Goal: Book appointment/travel/reservation

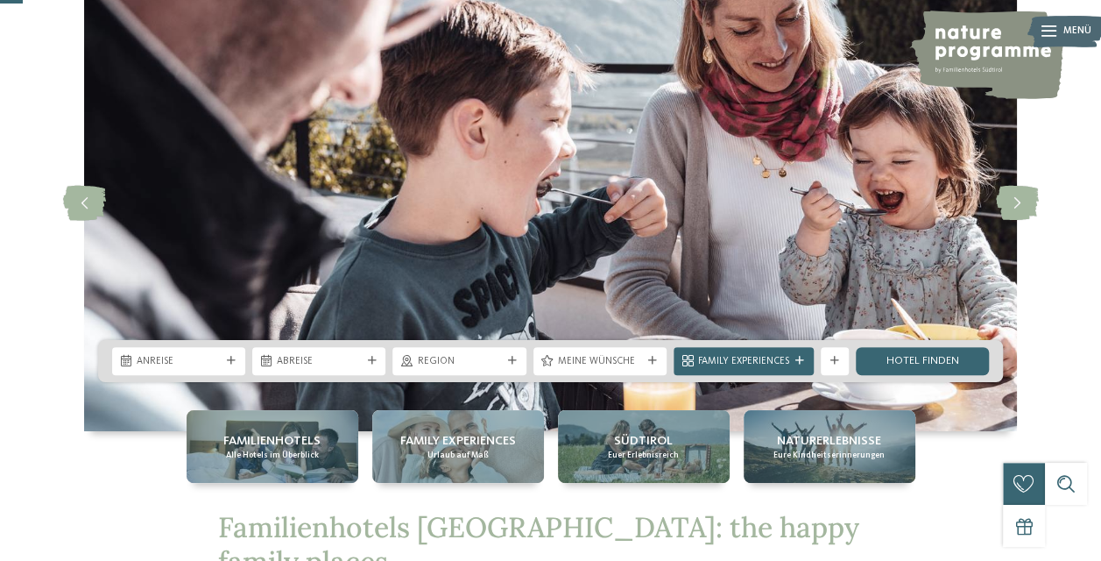
scroll to position [131, 0]
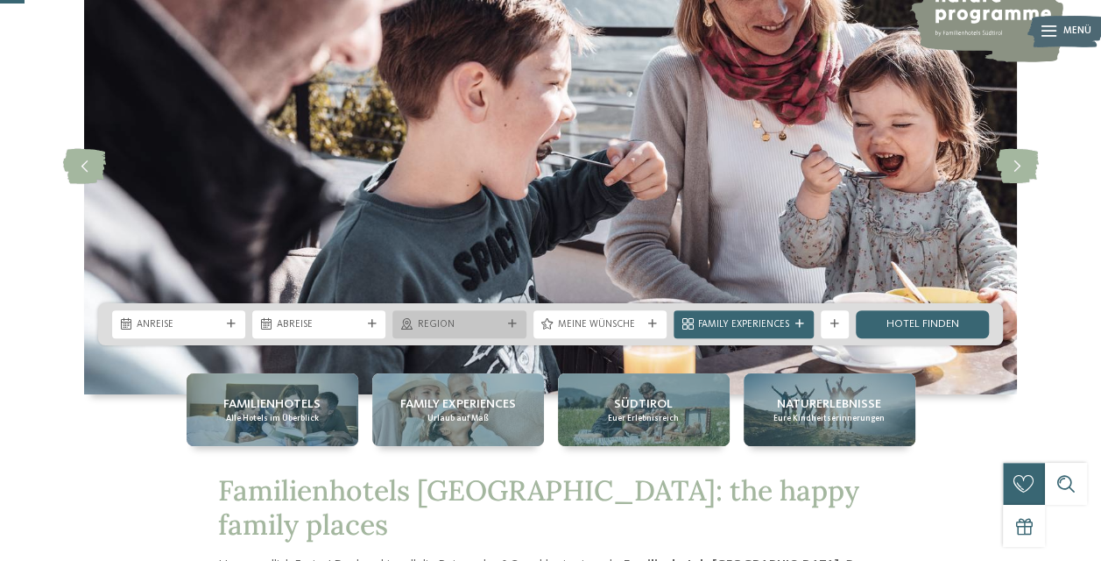
click at [511, 315] on div "Region" at bounding box center [458, 324] width 133 height 28
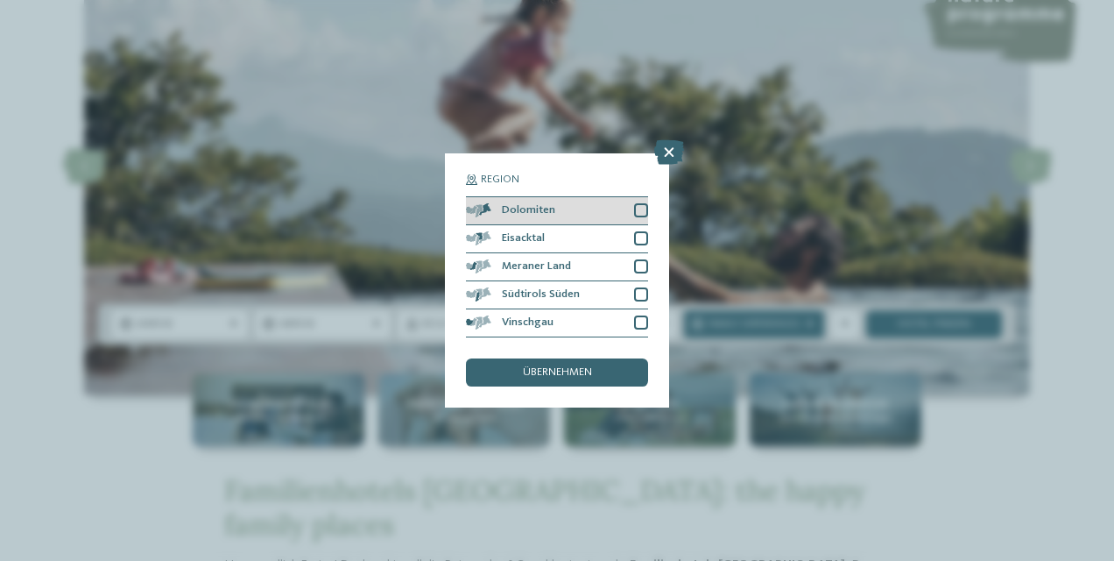
click at [641, 208] on div at bounding box center [641, 210] width 14 height 14
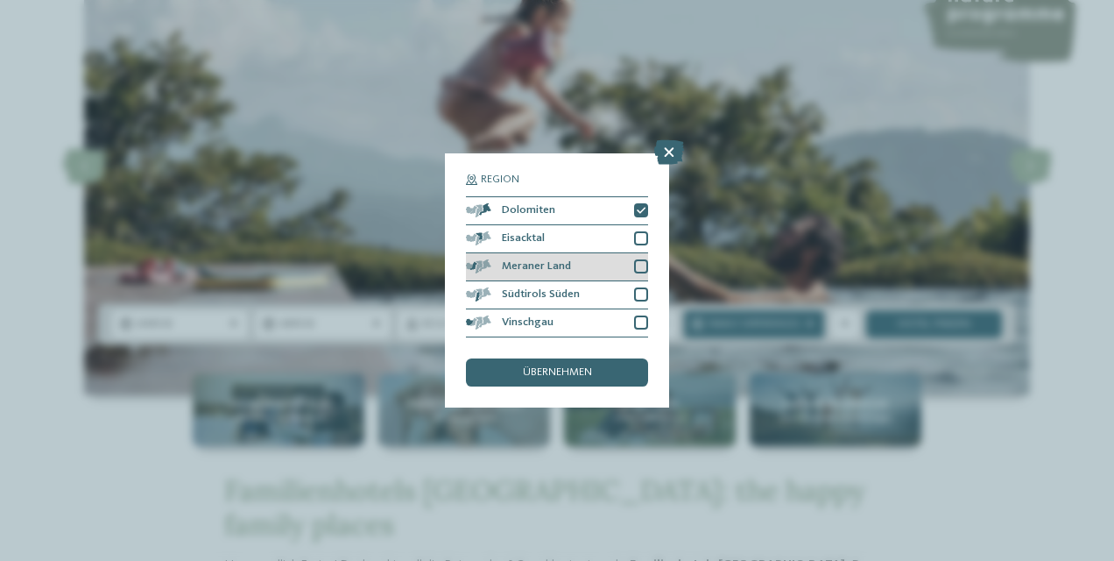
click at [638, 262] on div at bounding box center [641, 266] width 14 height 14
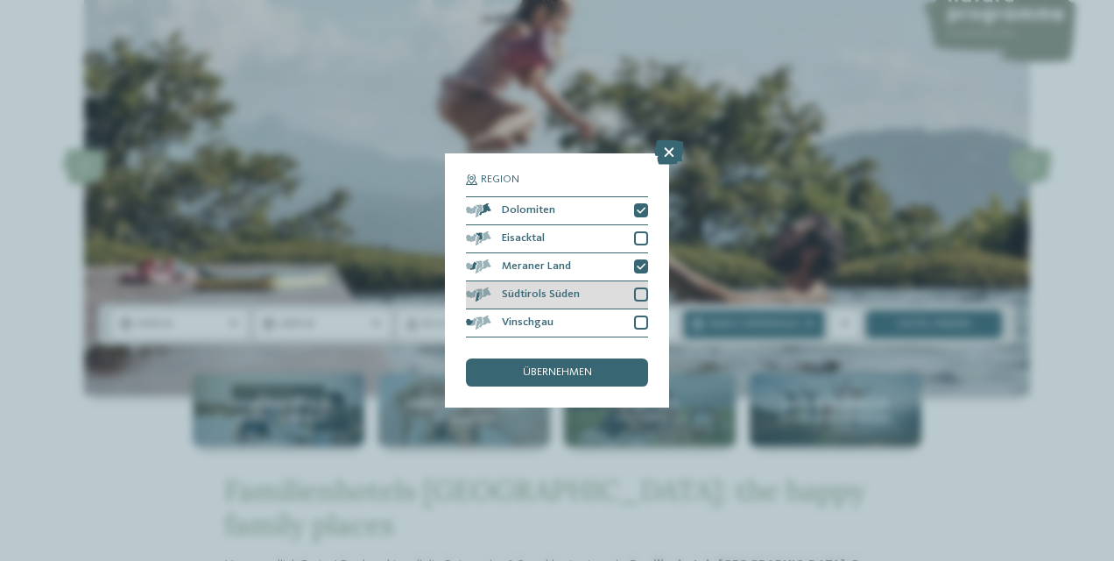
click at [641, 296] on div at bounding box center [641, 294] width 14 height 14
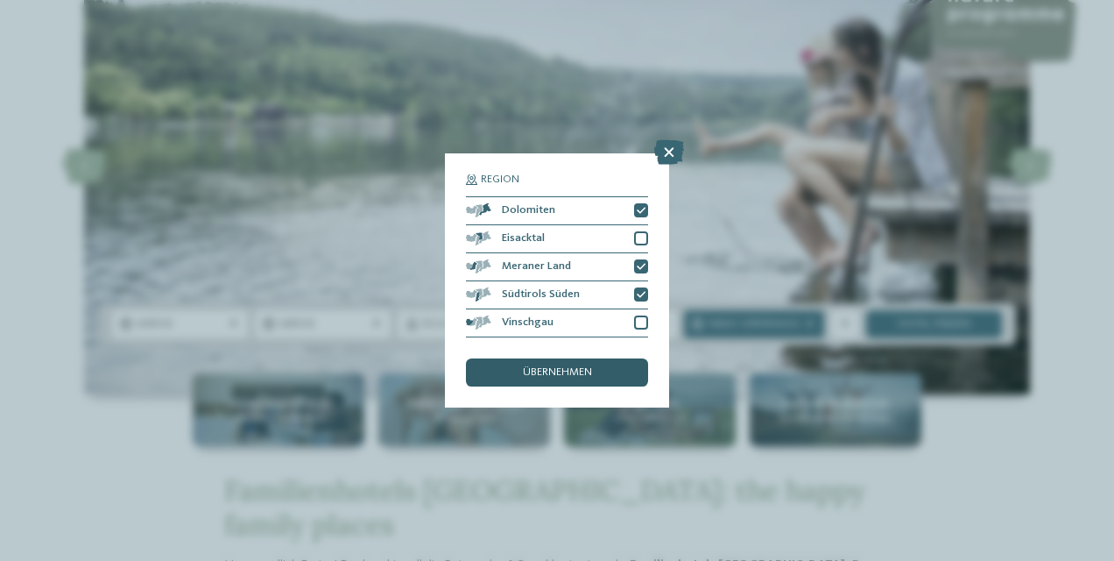
click at [578, 375] on span "übernehmen" at bounding box center [557, 372] width 69 height 11
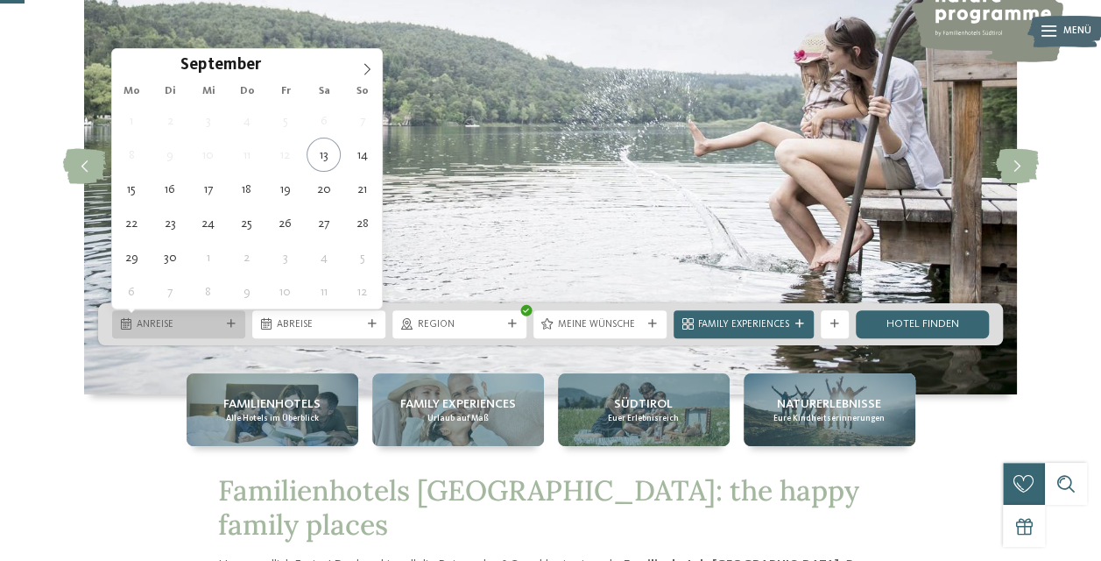
click at [222, 323] on div "Anreise" at bounding box center [178, 323] width 91 height 15
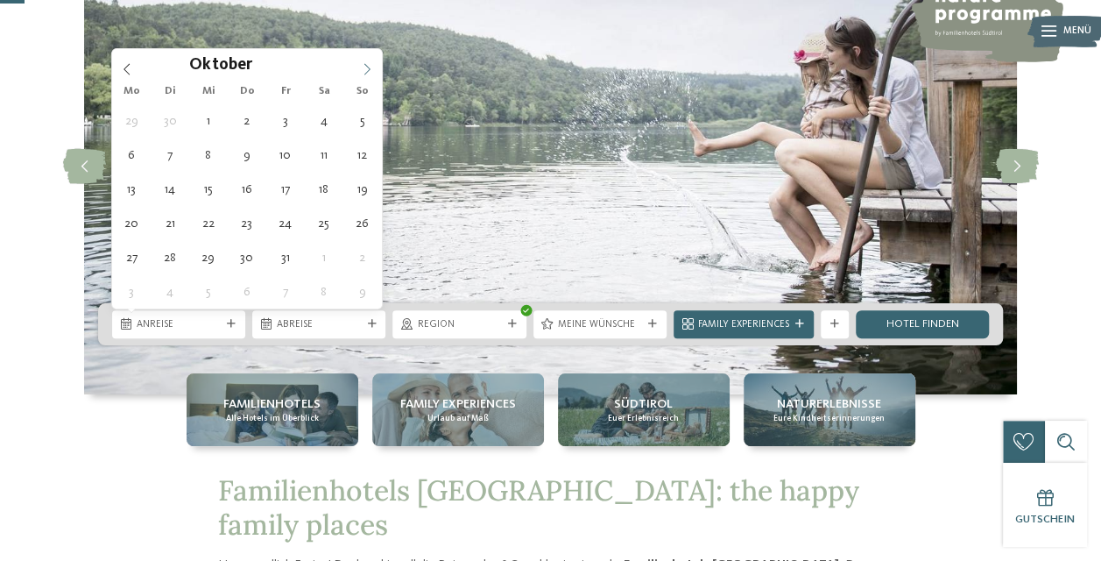
click at [361, 68] on icon at bounding box center [367, 69] width 12 height 12
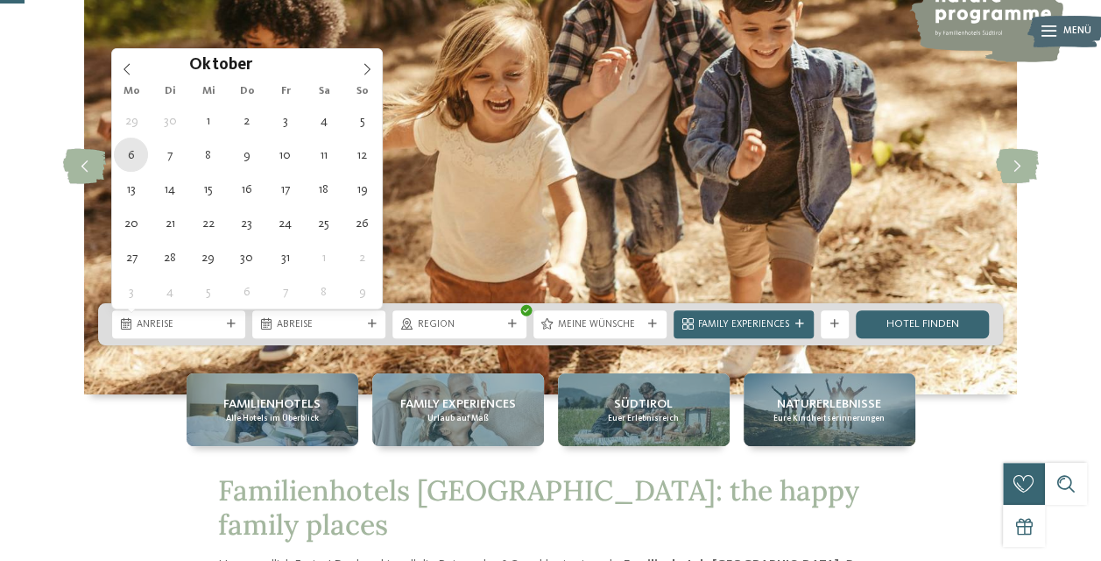
type div "[DATE]"
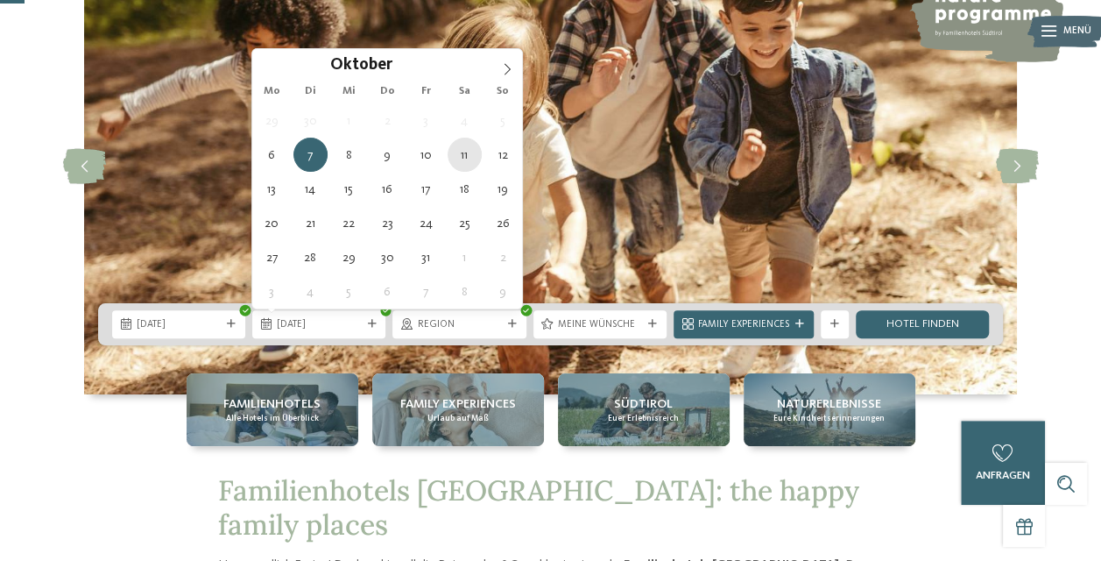
type div "[DATE]"
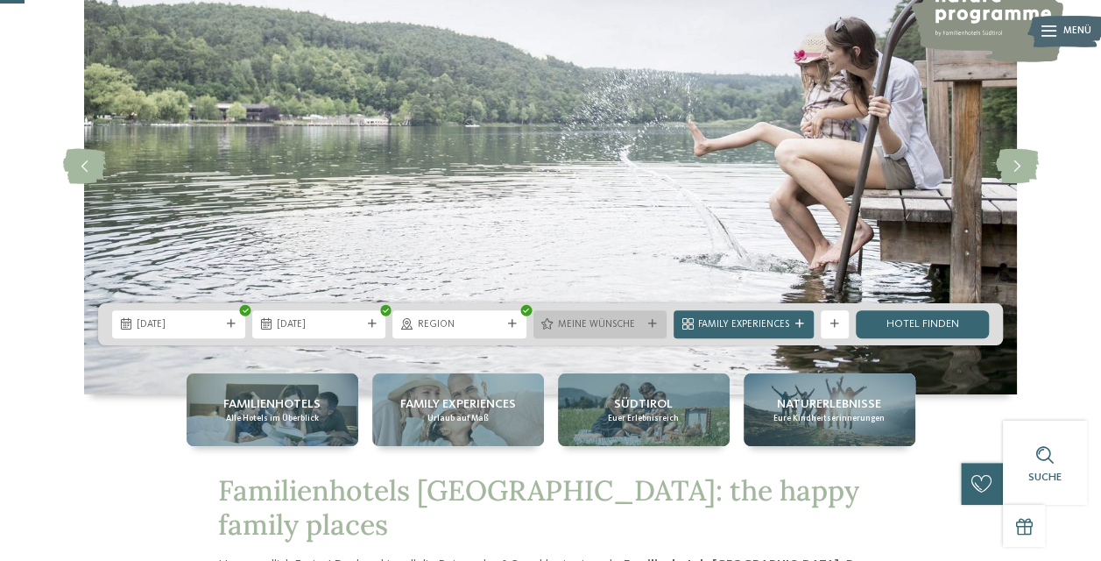
click at [654, 328] on div "Meine Wünsche" at bounding box center [599, 324] width 133 height 28
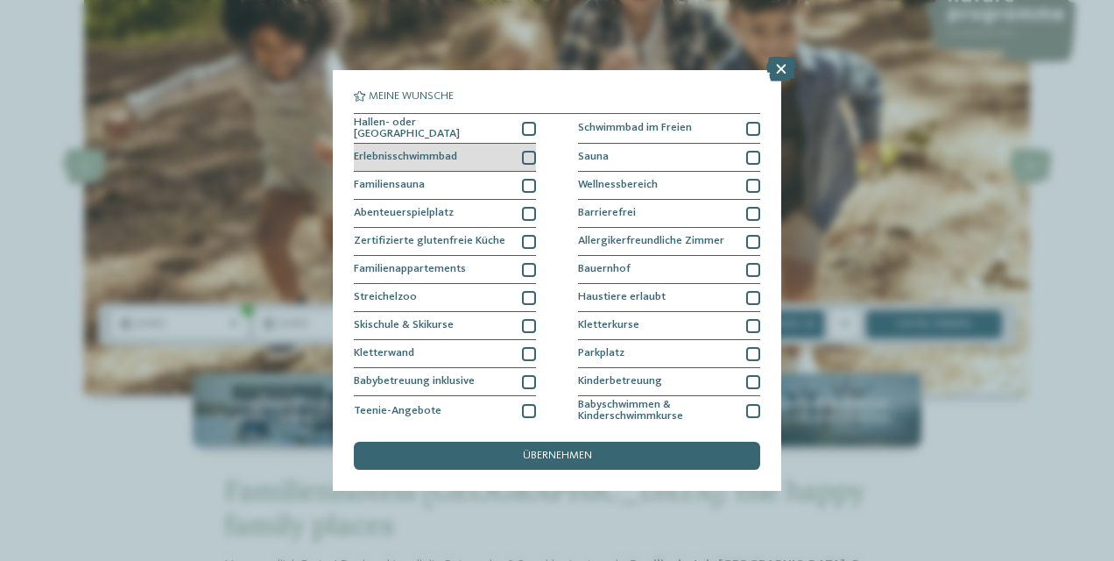
click at [524, 158] on div at bounding box center [529, 158] width 14 height 14
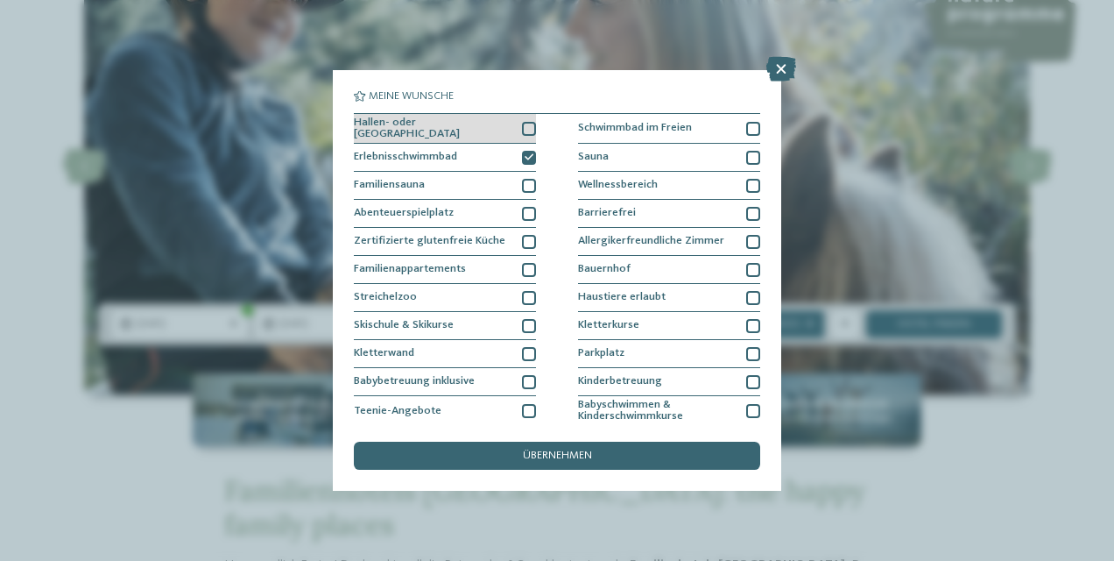
click at [525, 126] on div at bounding box center [529, 129] width 14 height 14
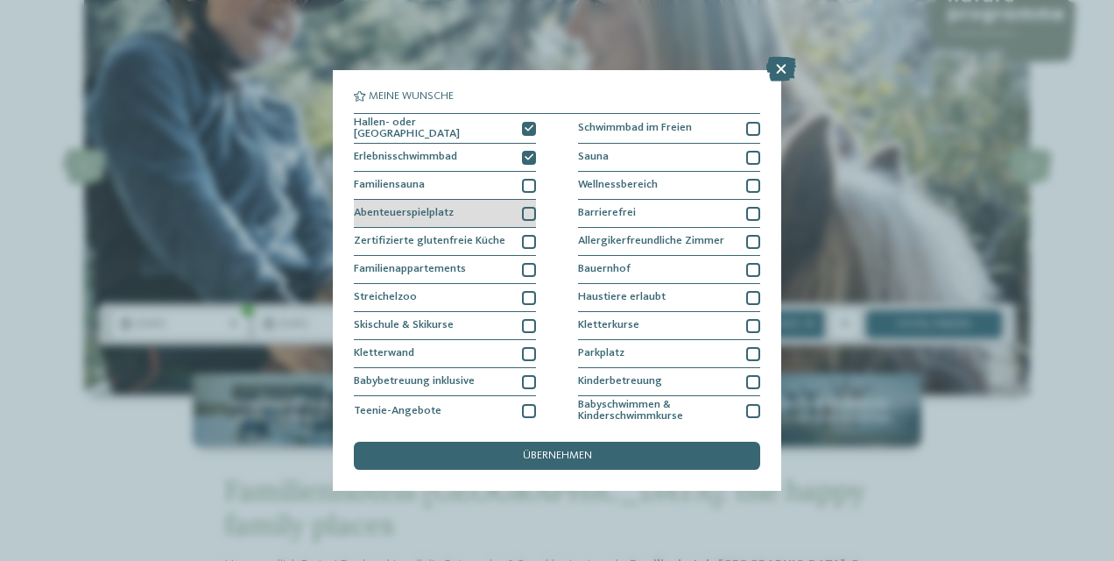
click at [525, 208] on div at bounding box center [529, 214] width 14 height 14
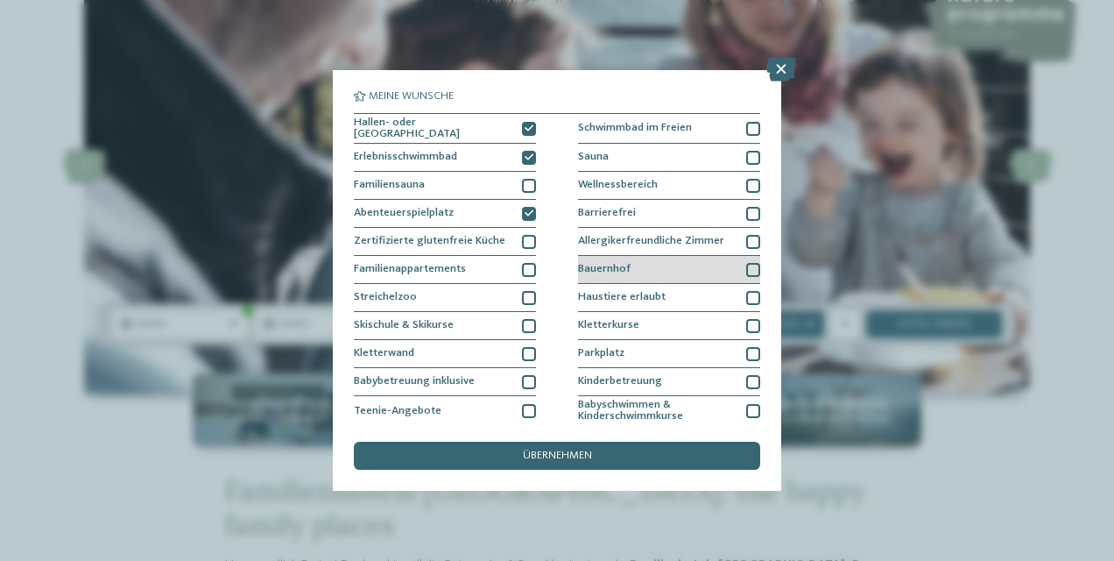
click at [746, 268] on div at bounding box center [753, 270] width 14 height 14
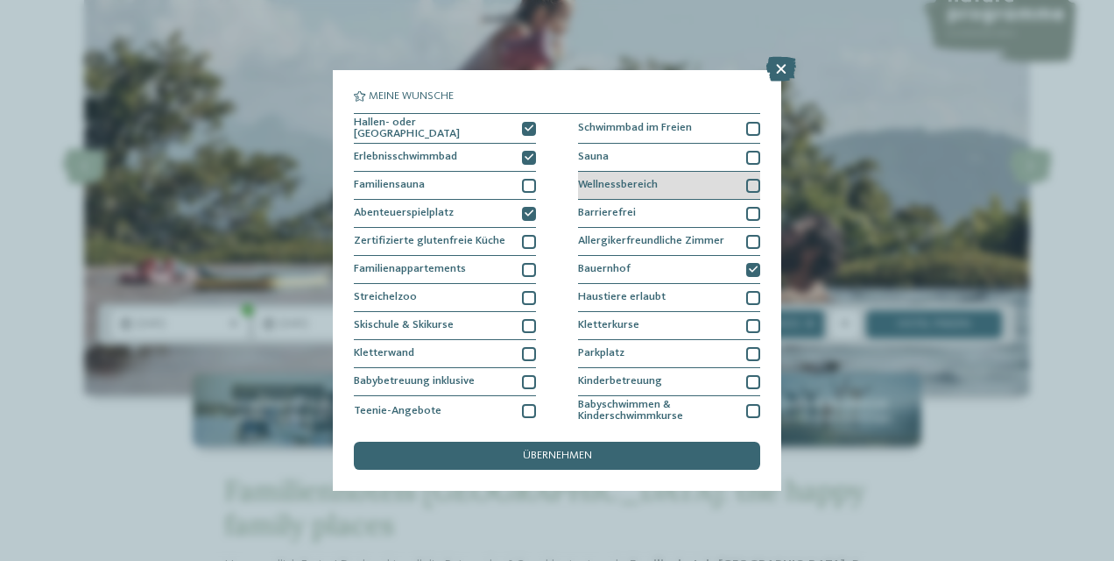
click at [746, 184] on div at bounding box center [753, 186] width 14 height 14
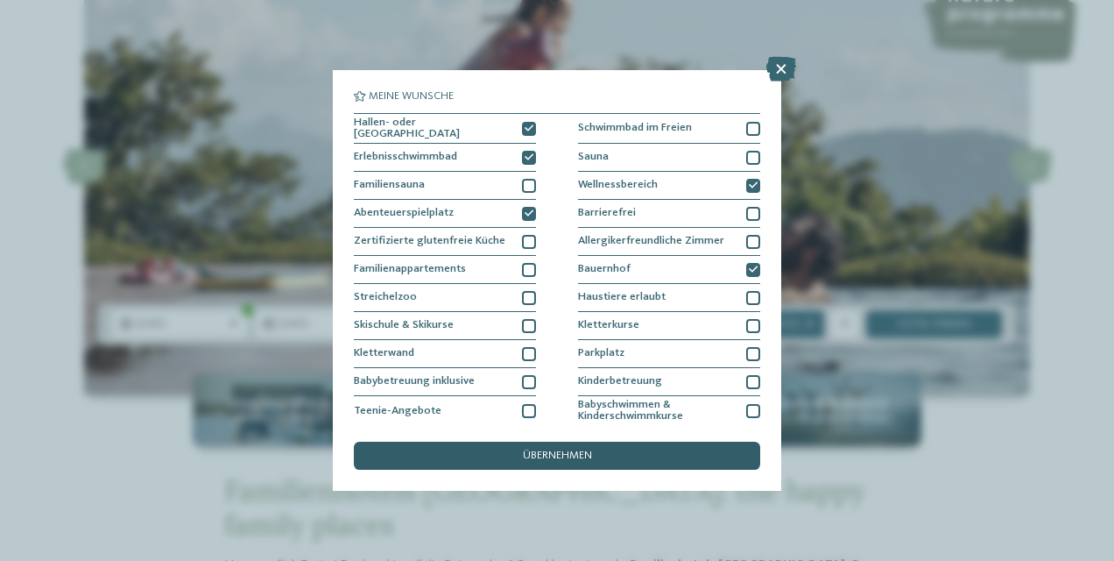
click at [543, 451] on span "übernehmen" at bounding box center [557, 455] width 69 height 11
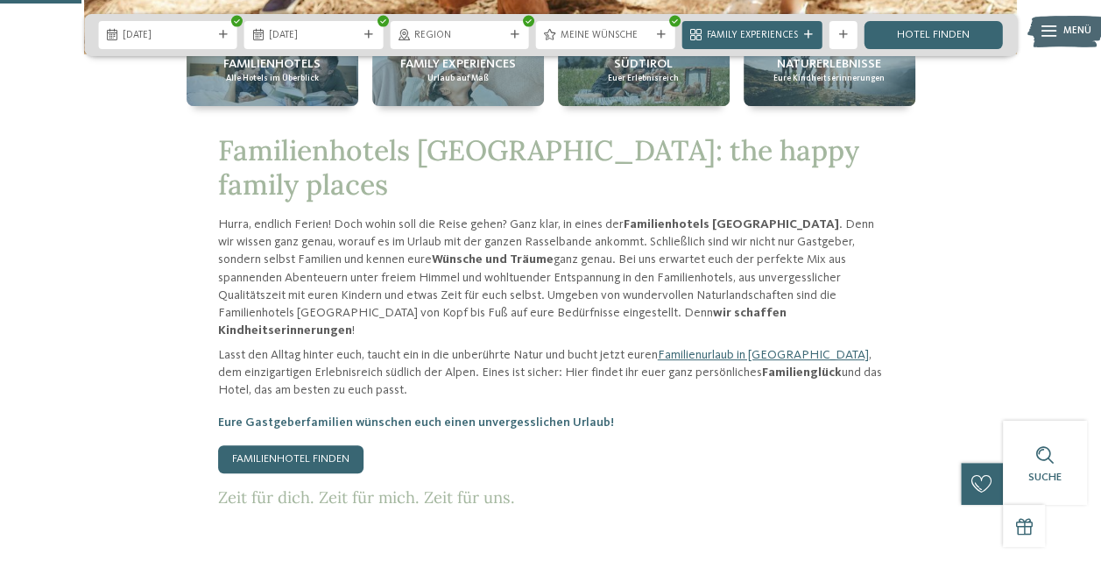
scroll to position [456, 0]
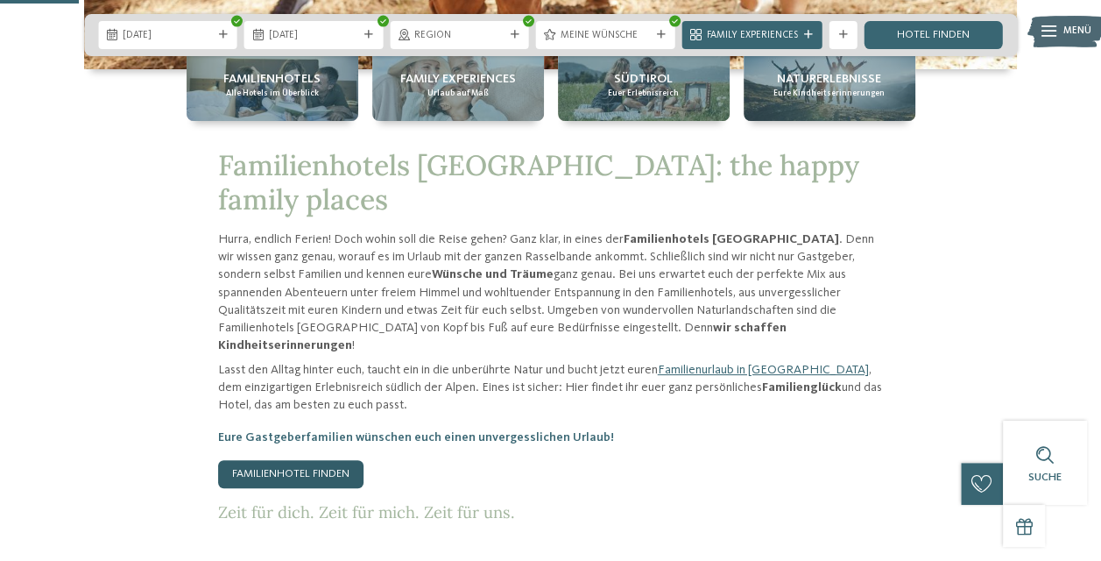
click at [308, 460] on link "Familienhotel finden" at bounding box center [290, 474] width 145 height 28
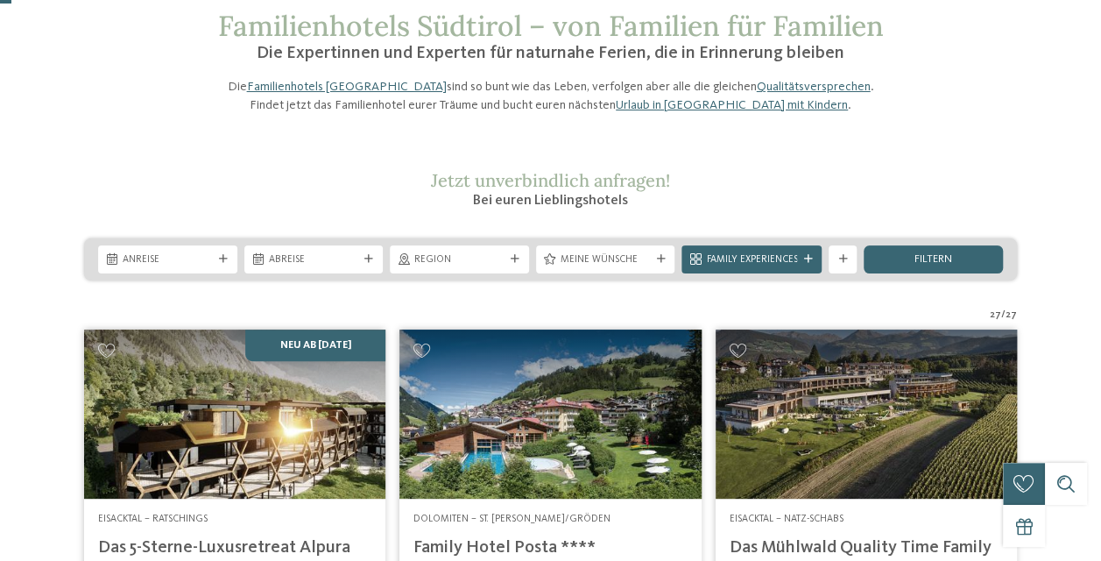
scroll to position [30, 0]
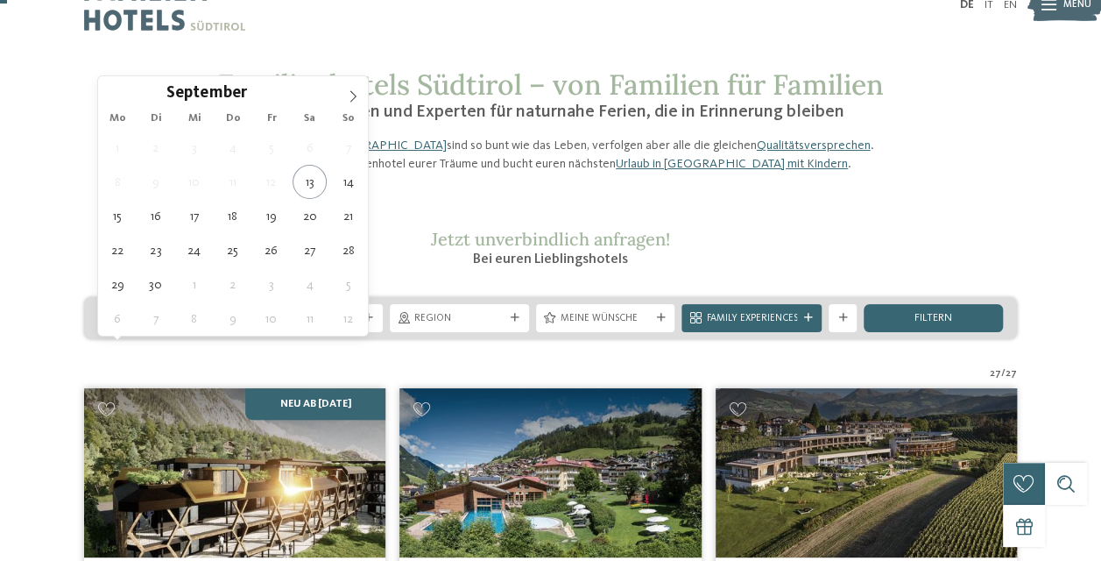
click at [218, 332] on div "Anreise" at bounding box center [167, 318] width 139 height 28
click at [351, 93] on icon at bounding box center [353, 96] width 12 height 12
type div "[DATE]"
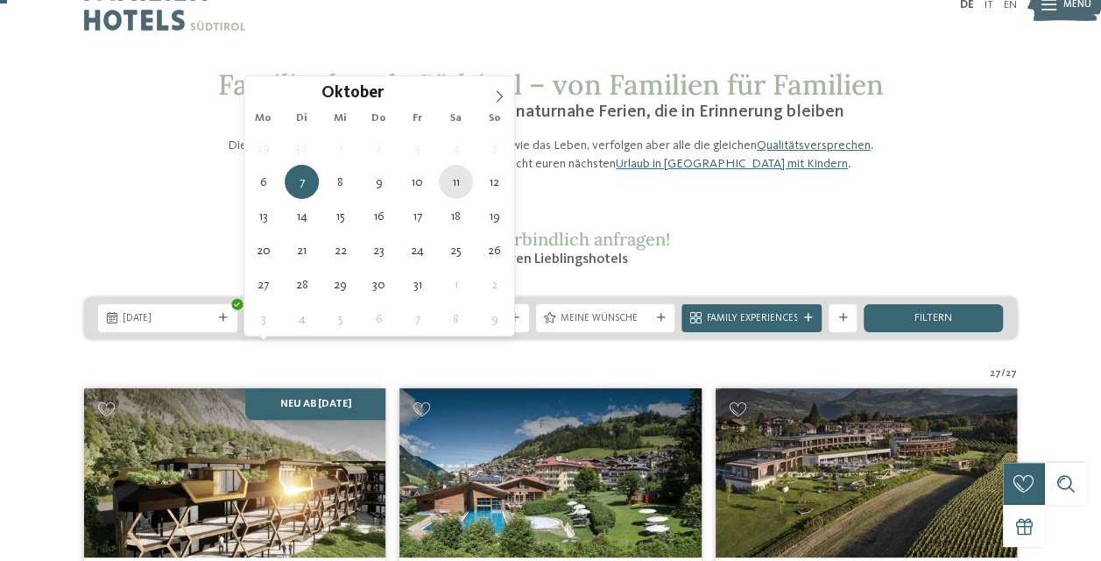
type div "[DATE]"
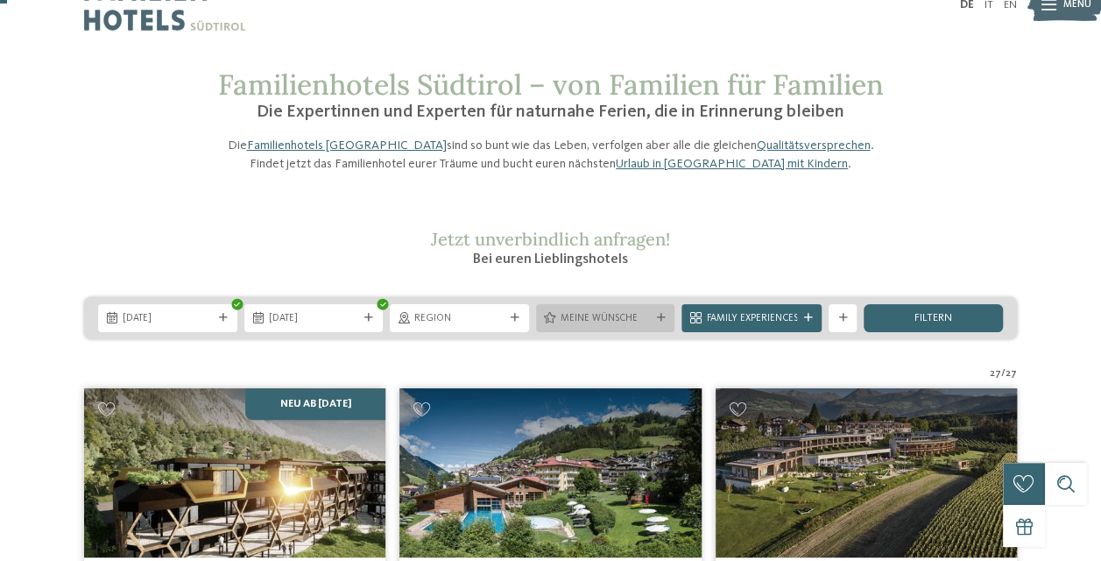
click at [663, 322] on icon at bounding box center [660, 318] width 9 height 9
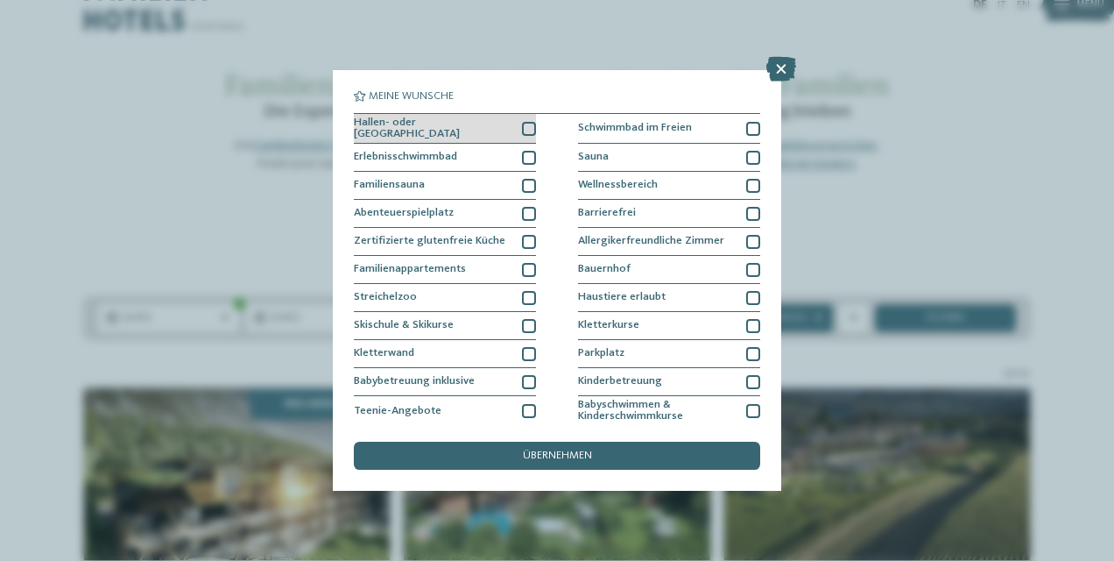
click at [524, 122] on div at bounding box center [529, 129] width 14 height 14
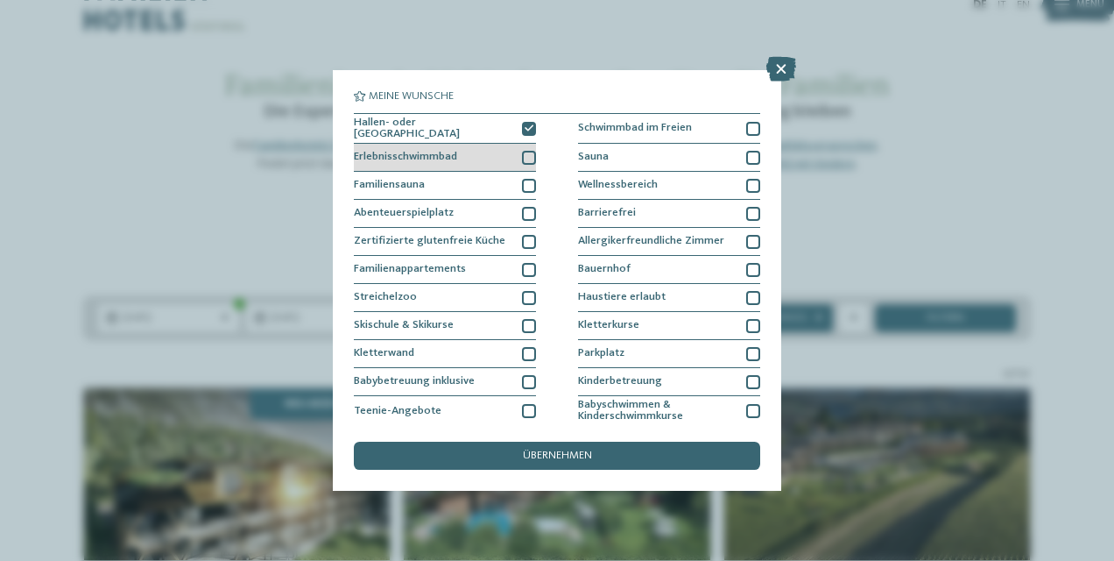
click at [526, 144] on div "Erlebnisschwimmbad" at bounding box center [445, 158] width 182 height 28
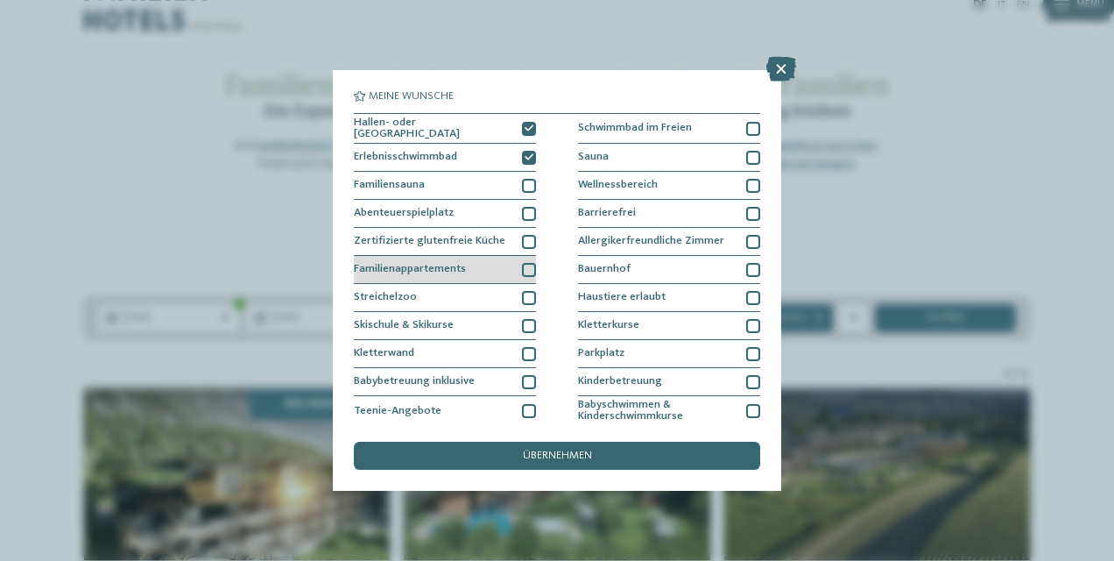
click at [526, 263] on div at bounding box center [529, 270] width 14 height 14
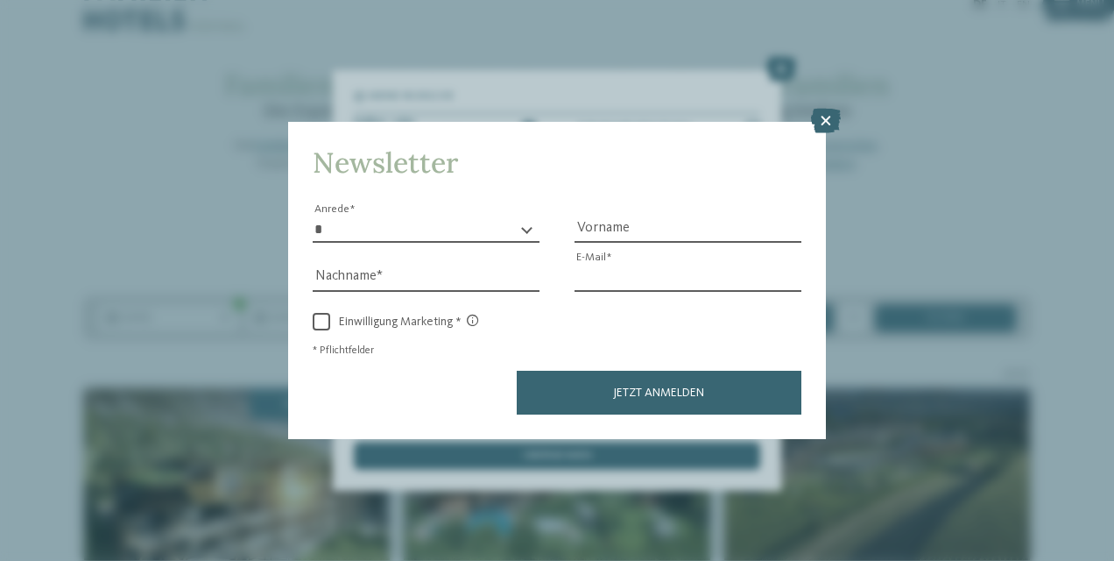
click at [745, 268] on input "E-Mail" at bounding box center [688, 277] width 227 height 26
click at [823, 122] on icon at bounding box center [826, 121] width 30 height 25
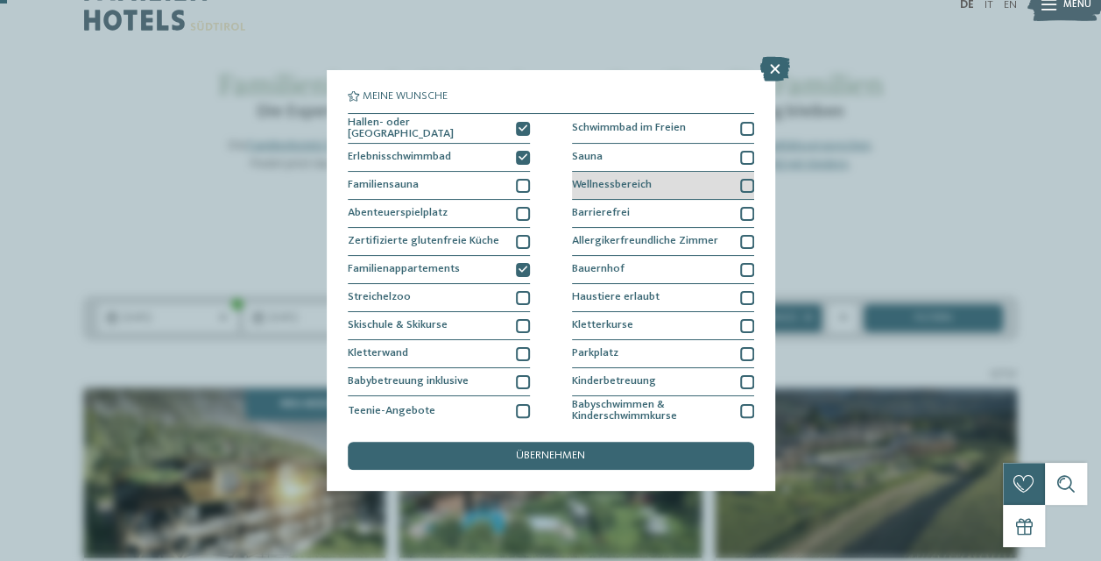
click at [740, 181] on div at bounding box center [747, 186] width 14 height 14
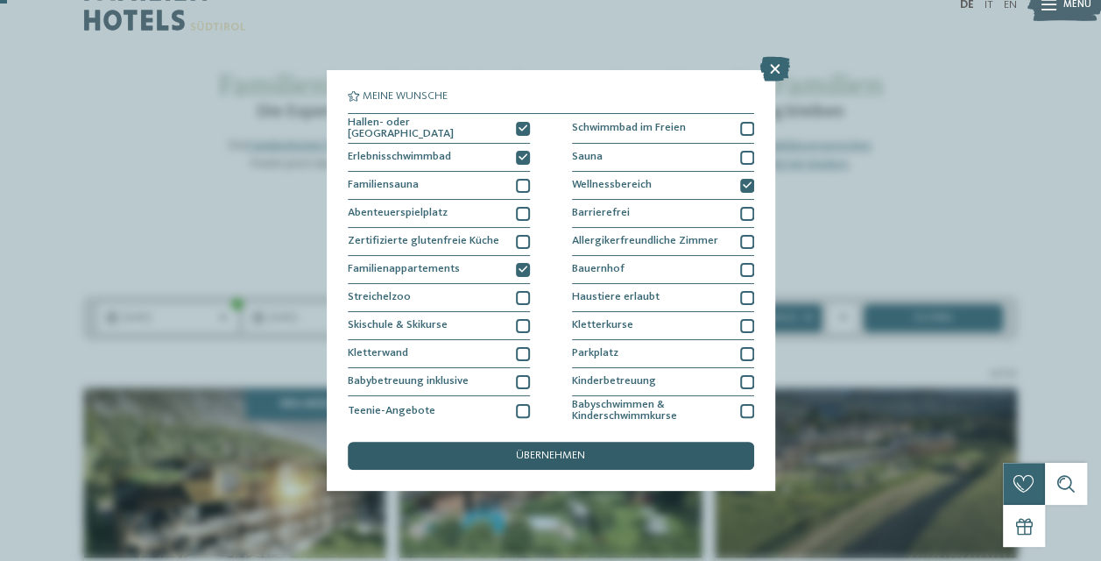
click at [556, 457] on span "übernehmen" at bounding box center [550, 455] width 69 height 11
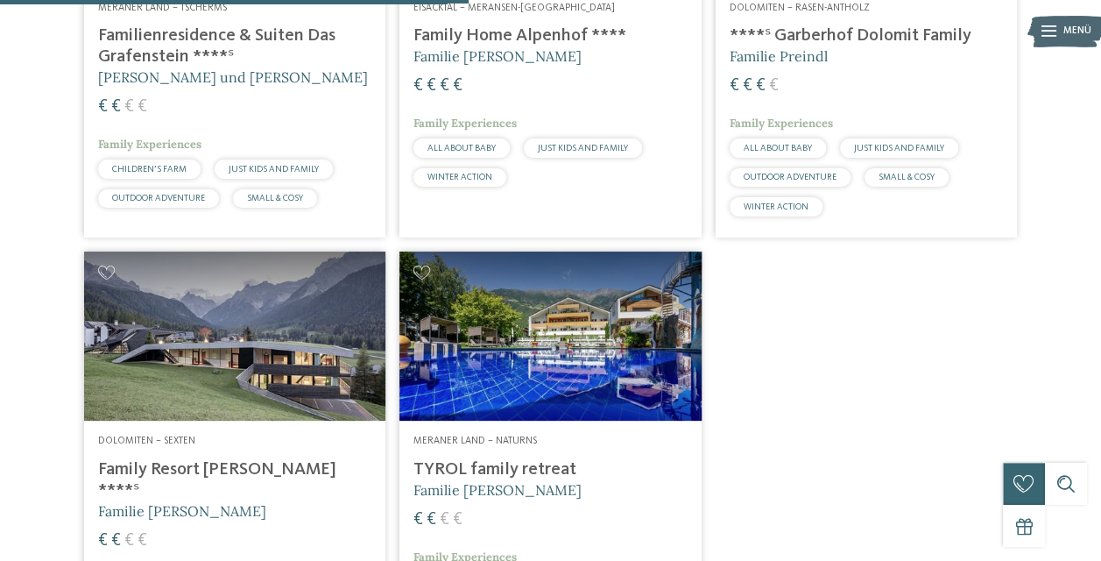
scroll to position [717, 0]
